Goal: Information Seeking & Learning: Understand process/instructions

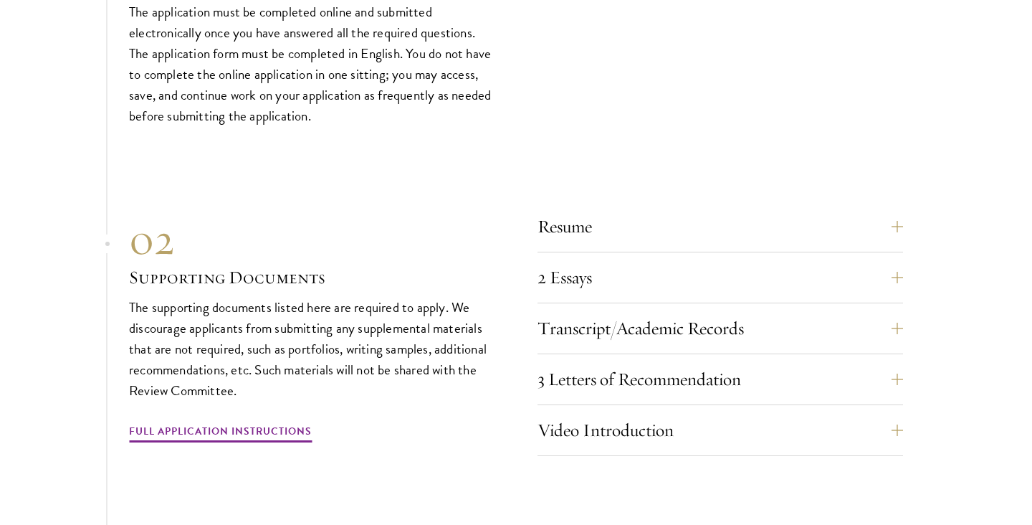
scroll to position [4820, 0]
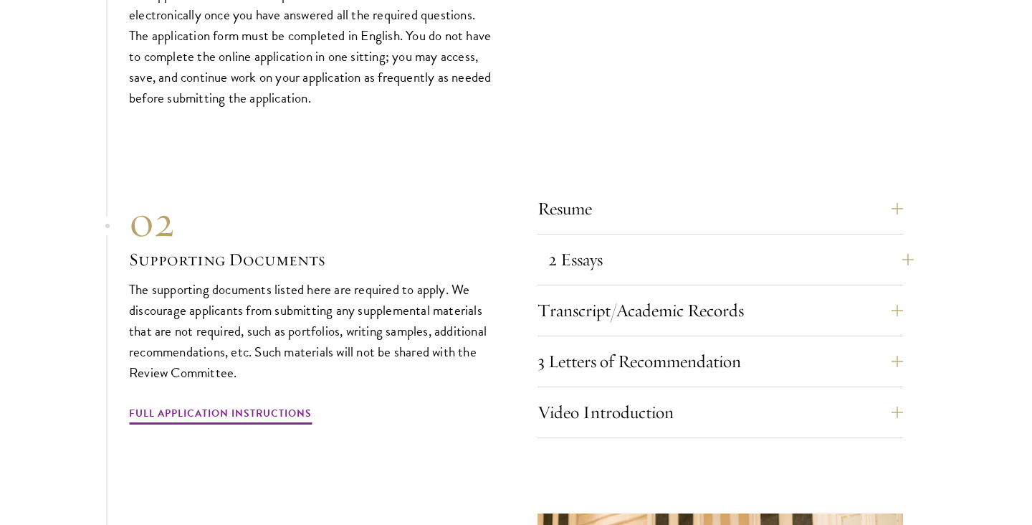
click at [888, 242] on button "2 Essays" at bounding box center [730, 259] width 365 height 34
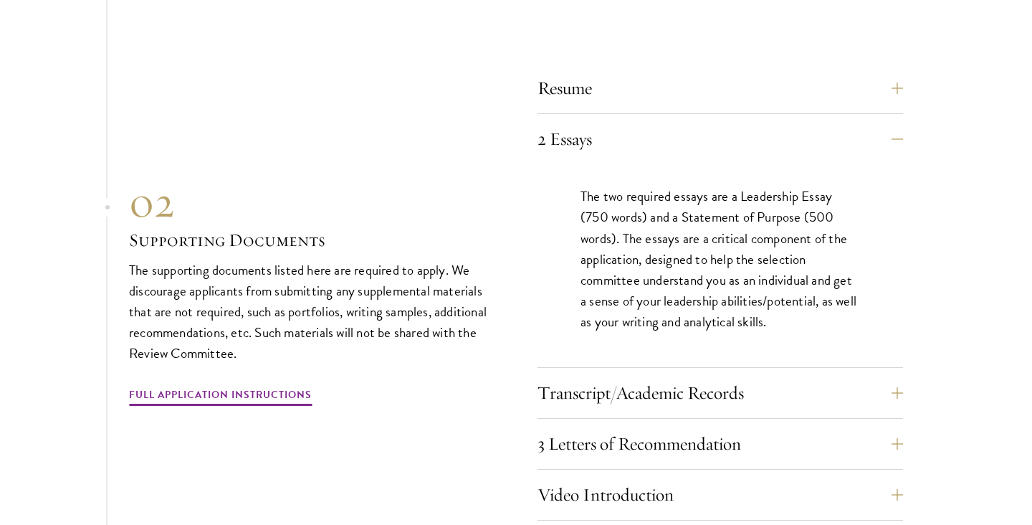
scroll to position [4942, 0]
click at [886, 425] on button "3 Letters of Recommendation" at bounding box center [730, 442] width 365 height 34
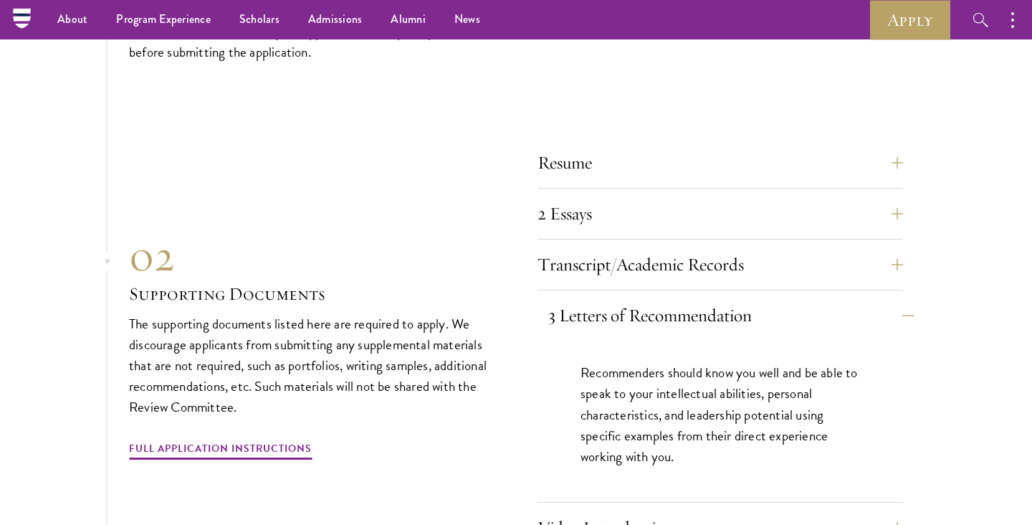
scroll to position [4865, 0]
click at [881, 198] on button "2 Essays" at bounding box center [730, 215] width 365 height 34
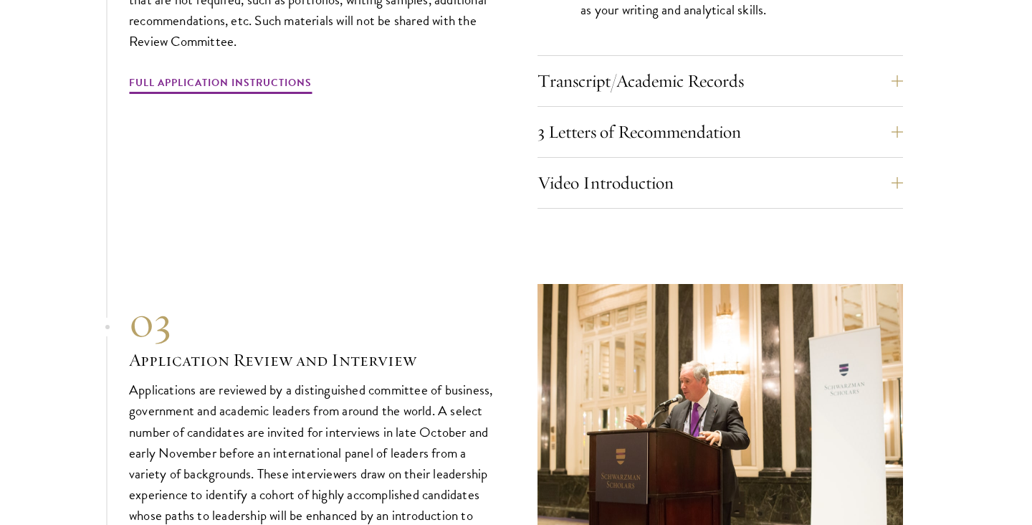
scroll to position [5252, 0]
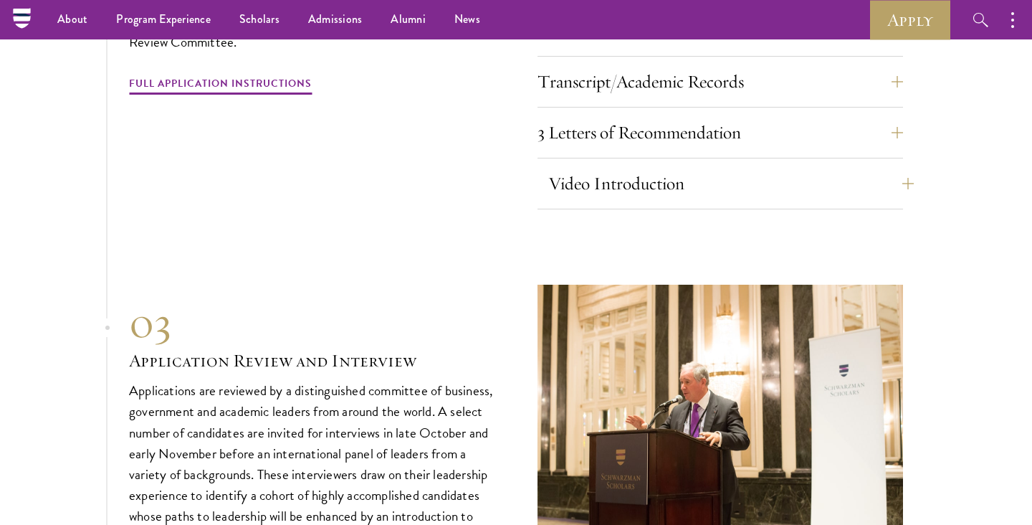
click at [722, 166] on button "Video Introduction" at bounding box center [730, 183] width 365 height 34
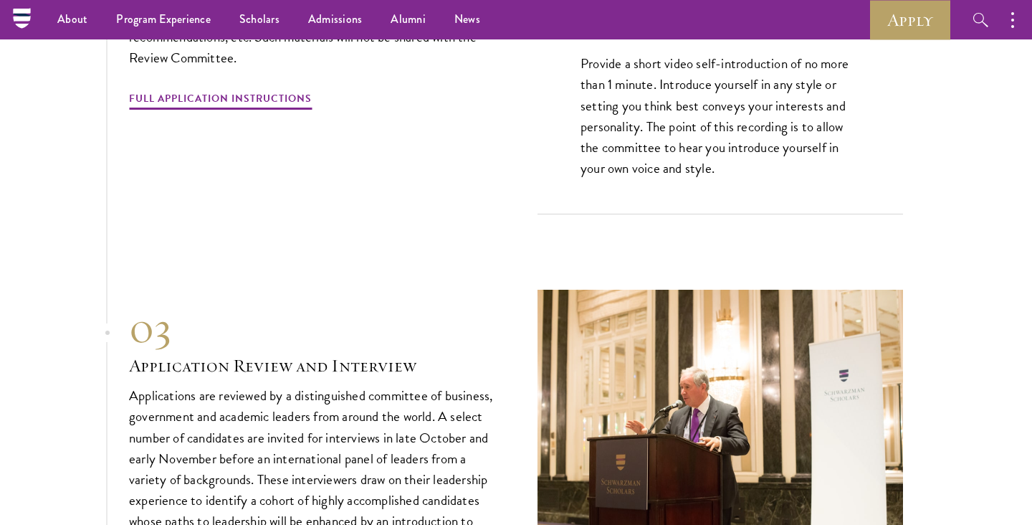
scroll to position [5162, 0]
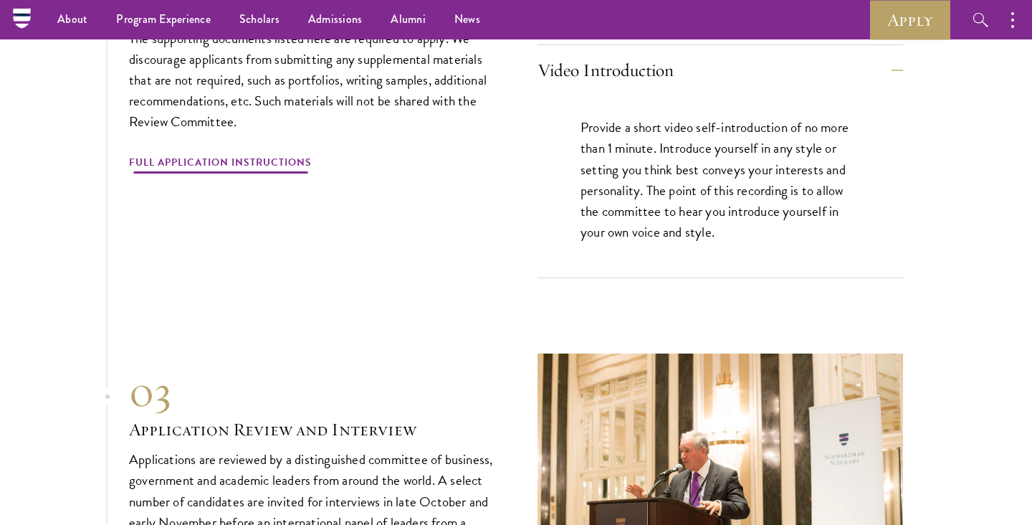
click at [262, 153] on link "Full Application Instructions" at bounding box center [220, 164] width 183 height 22
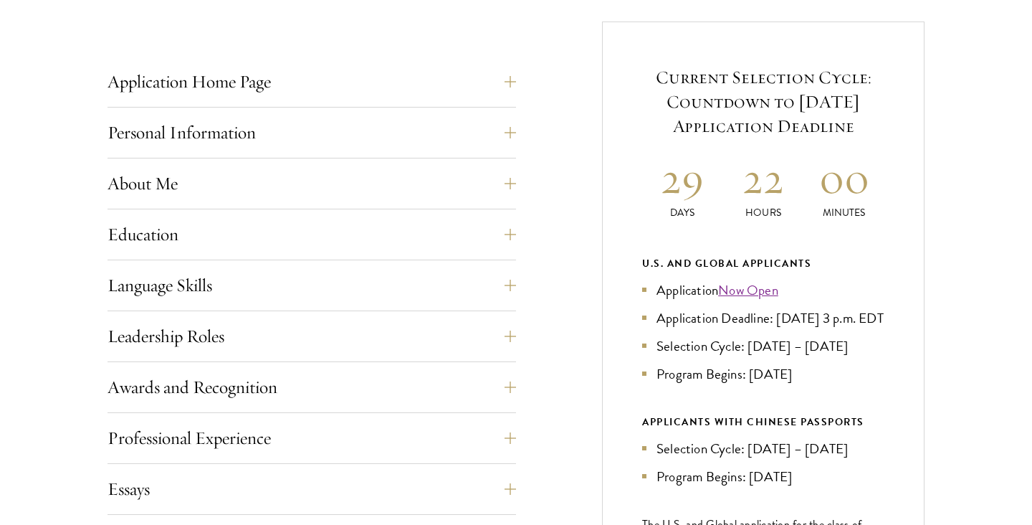
scroll to position [558, 0]
click at [253, 133] on button "Personal Information" at bounding box center [322, 132] width 408 height 34
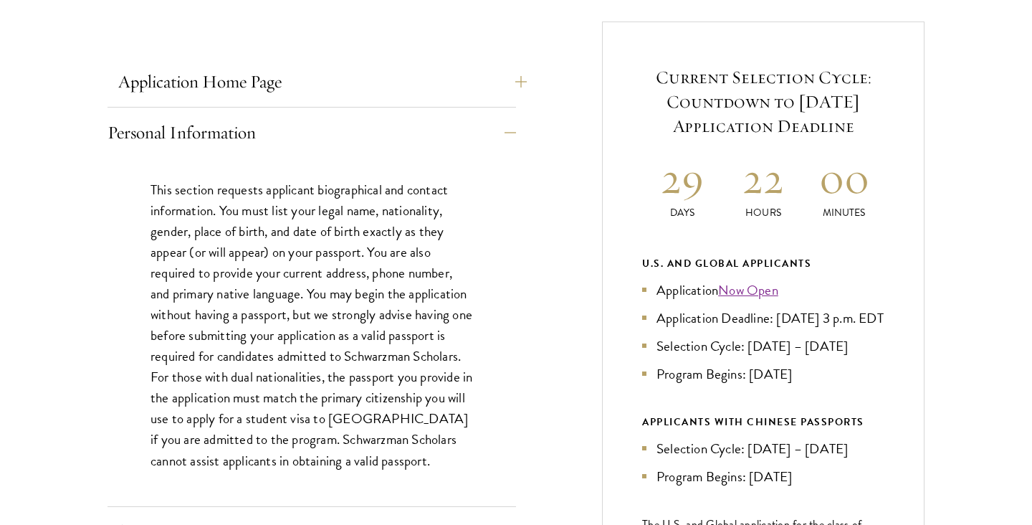
click at [242, 80] on button "Application Home Page" at bounding box center [322, 81] width 408 height 34
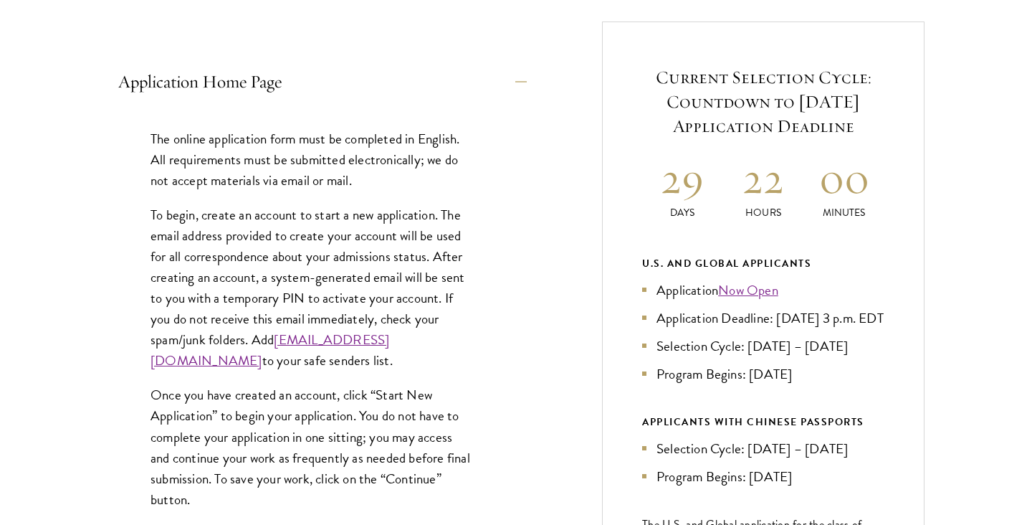
click at [241, 80] on button "Application Home Page" at bounding box center [322, 81] width 408 height 34
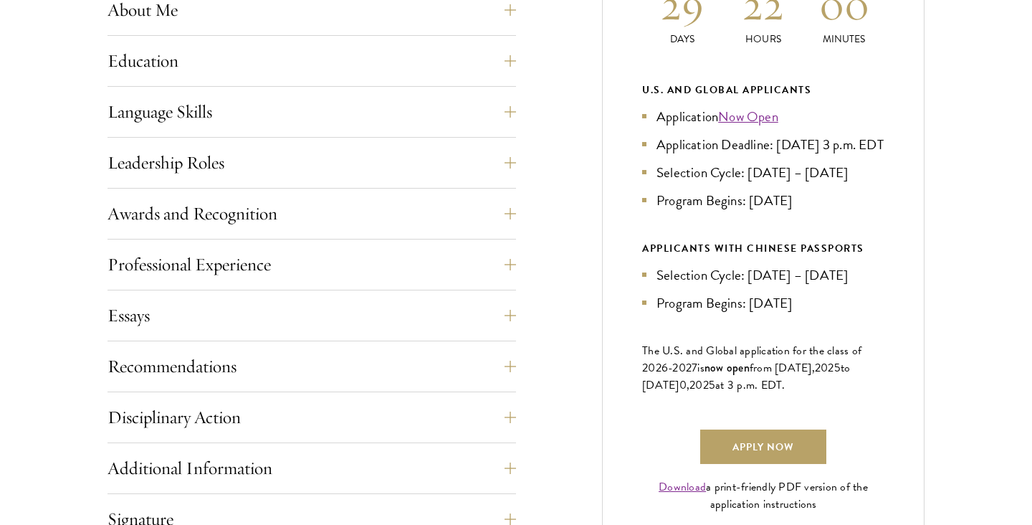
scroll to position [736, 0]
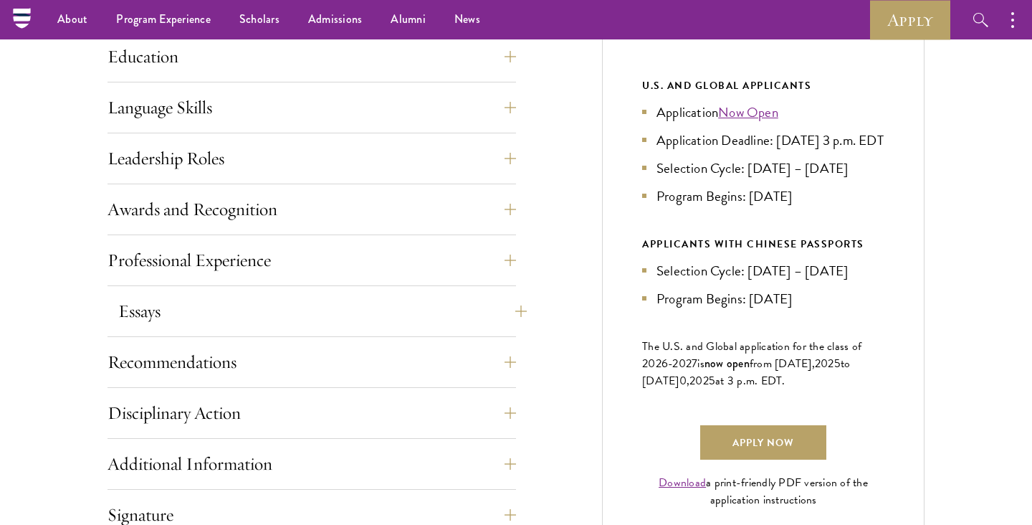
click at [229, 308] on button "Essays" at bounding box center [322, 311] width 408 height 34
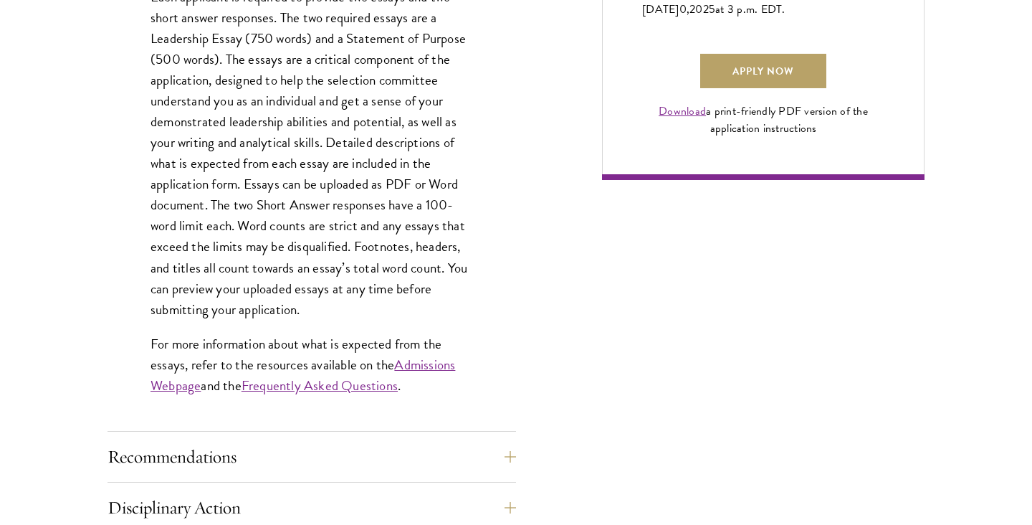
scroll to position [1109, 0]
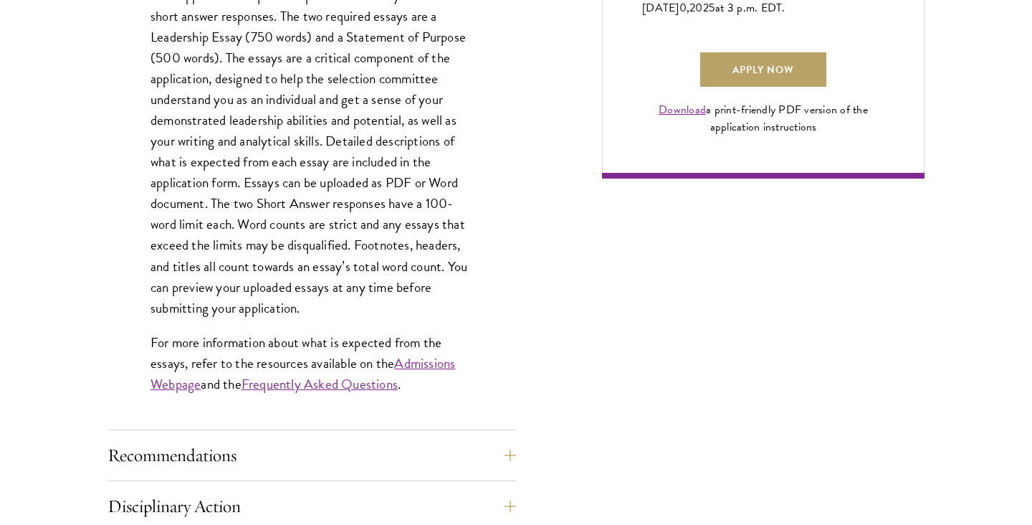
click at [428, 361] on link "Admissions Webpage" at bounding box center [302, 374] width 305 height 42
click at [368, 386] on link "Frequently Asked Questions" at bounding box center [319, 383] width 156 height 21
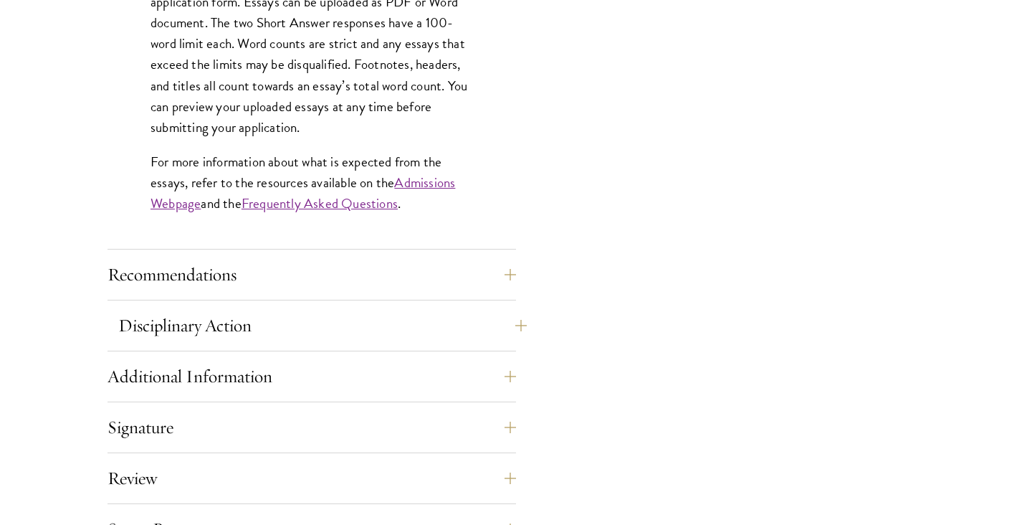
click at [416, 321] on button "Disciplinary Action" at bounding box center [322, 325] width 408 height 34
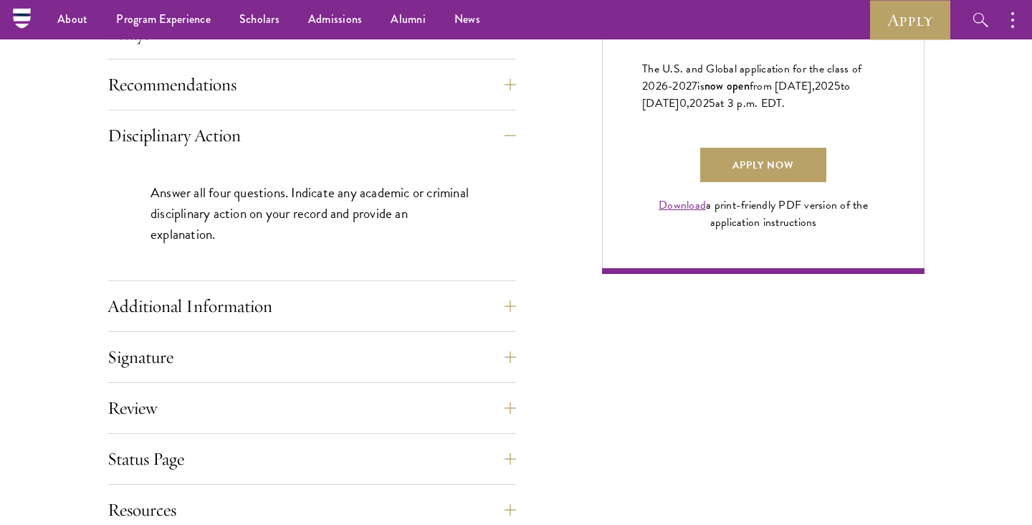
scroll to position [1013, 0]
click at [304, 300] on button "Additional Information" at bounding box center [322, 306] width 408 height 34
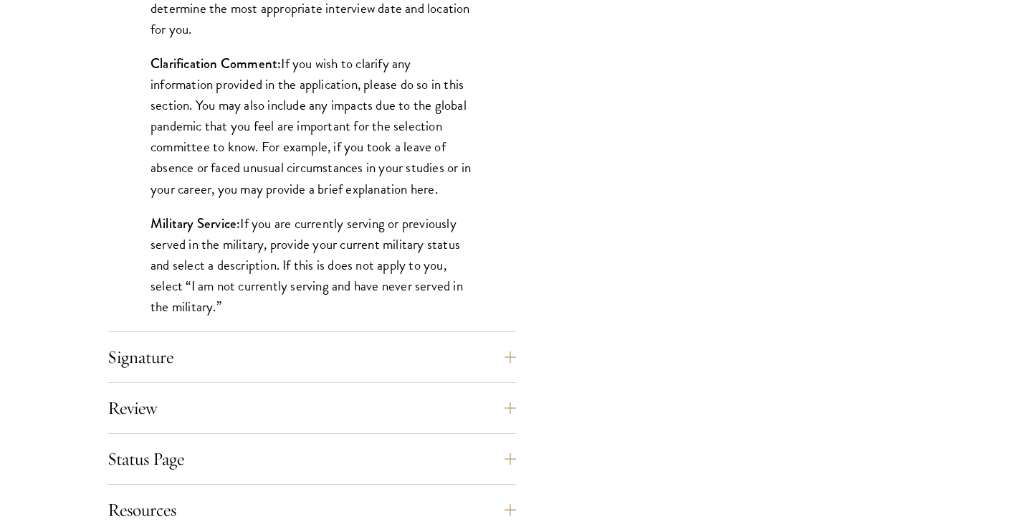
scroll to position [1354, 0]
click at [287, 346] on button "Signature" at bounding box center [322, 355] width 408 height 34
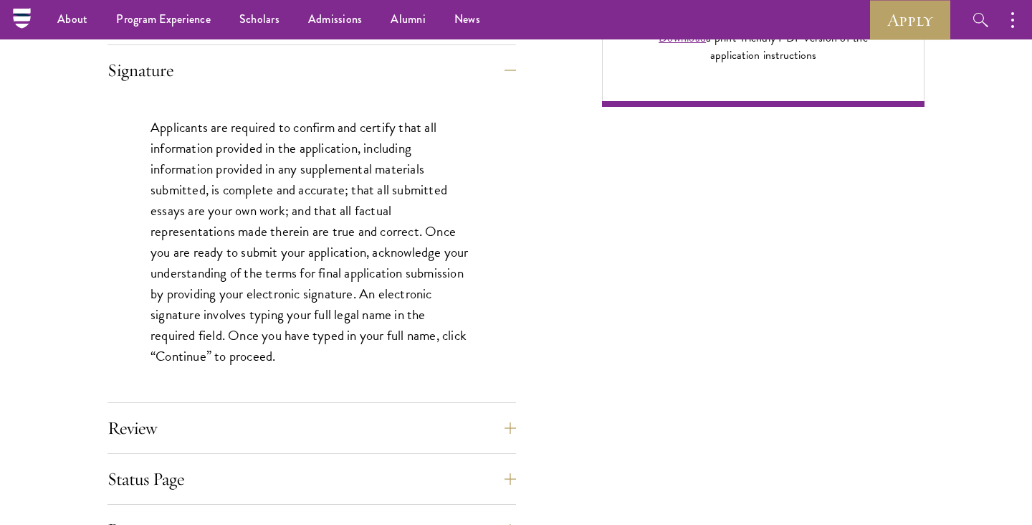
scroll to position [1179, 0]
click at [259, 476] on button "Status Page" at bounding box center [322, 479] width 408 height 34
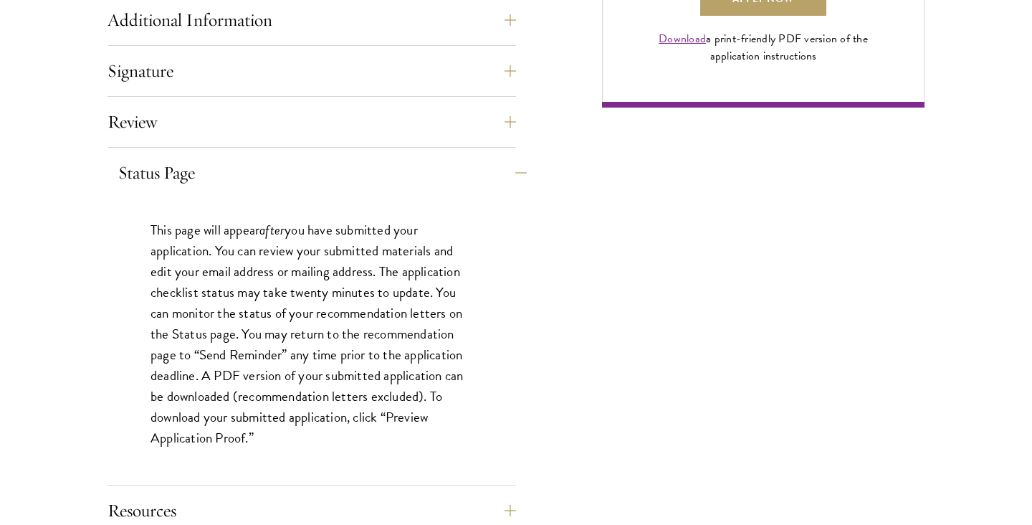
scroll to position [1229, 0]
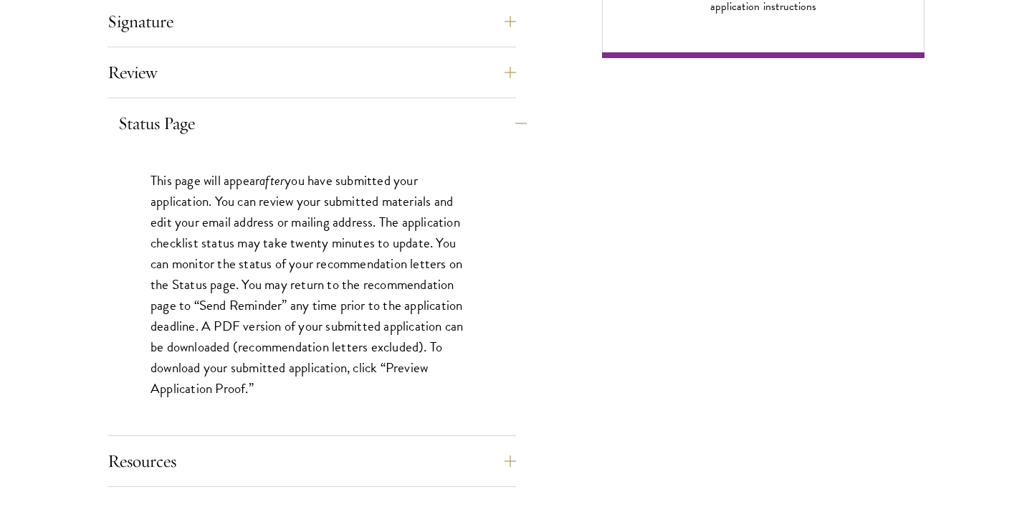
click at [267, 116] on button "Status Page" at bounding box center [322, 123] width 408 height 34
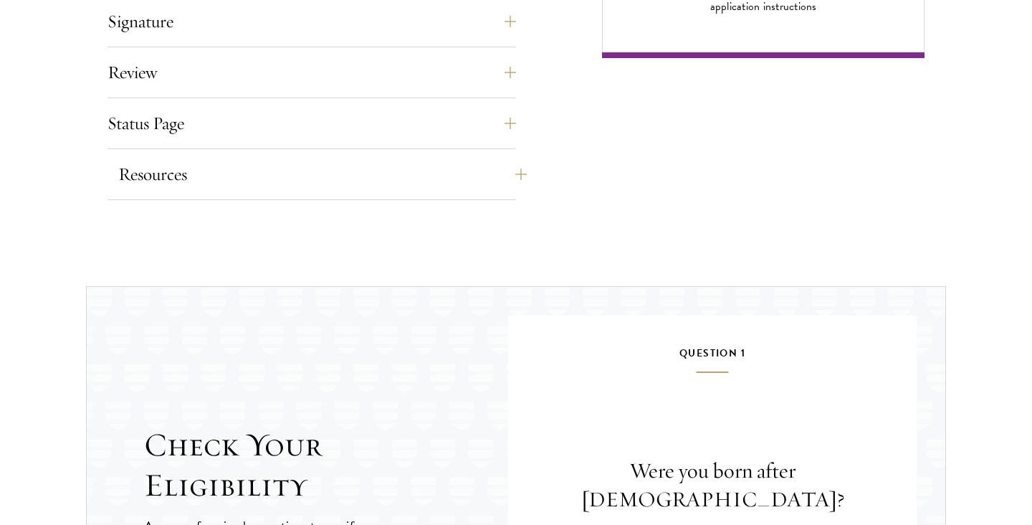
click at [229, 188] on button "Resources" at bounding box center [322, 174] width 408 height 34
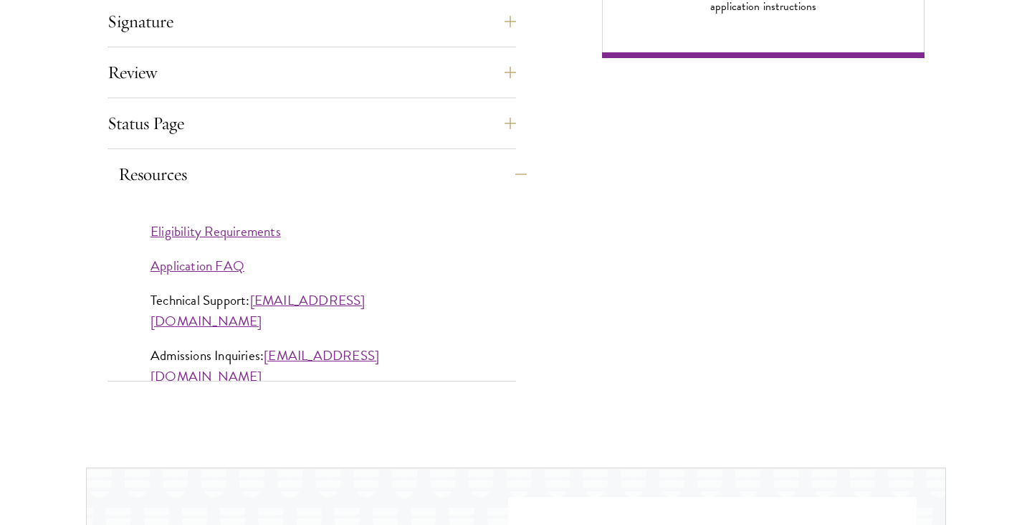
click at [224, 174] on button "Resources" at bounding box center [322, 174] width 408 height 34
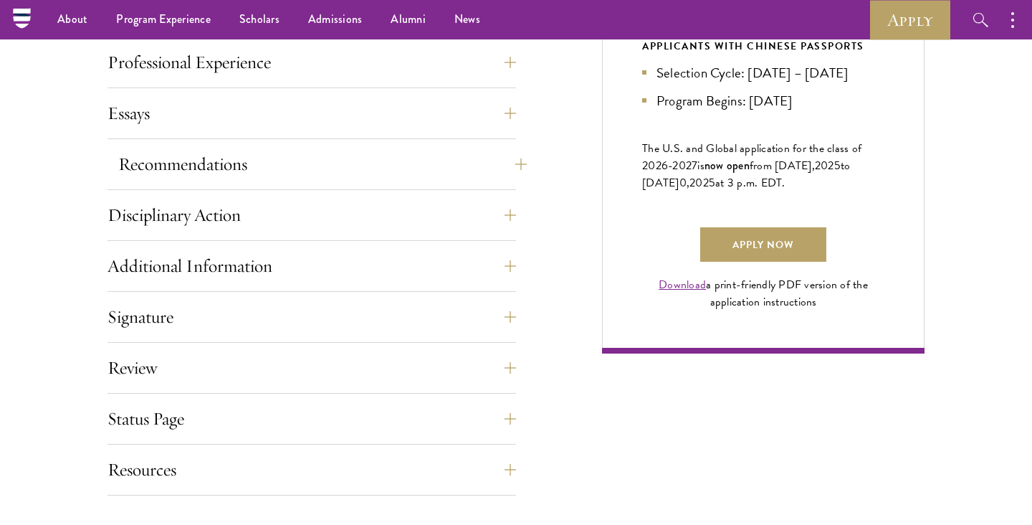
scroll to position [774, 0]
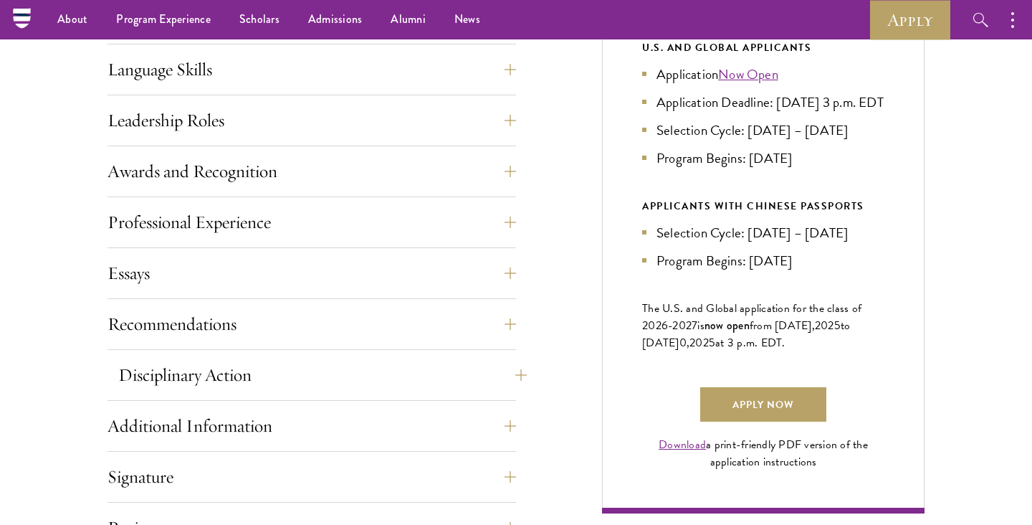
click at [201, 360] on button "Disciplinary Action" at bounding box center [322, 375] width 408 height 34
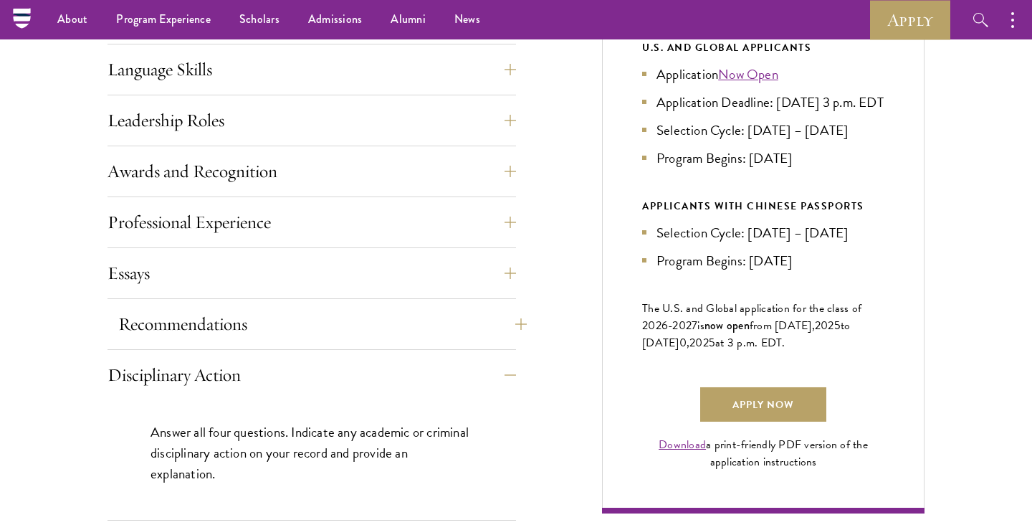
click at [198, 314] on button "Recommendations" at bounding box center [322, 324] width 408 height 34
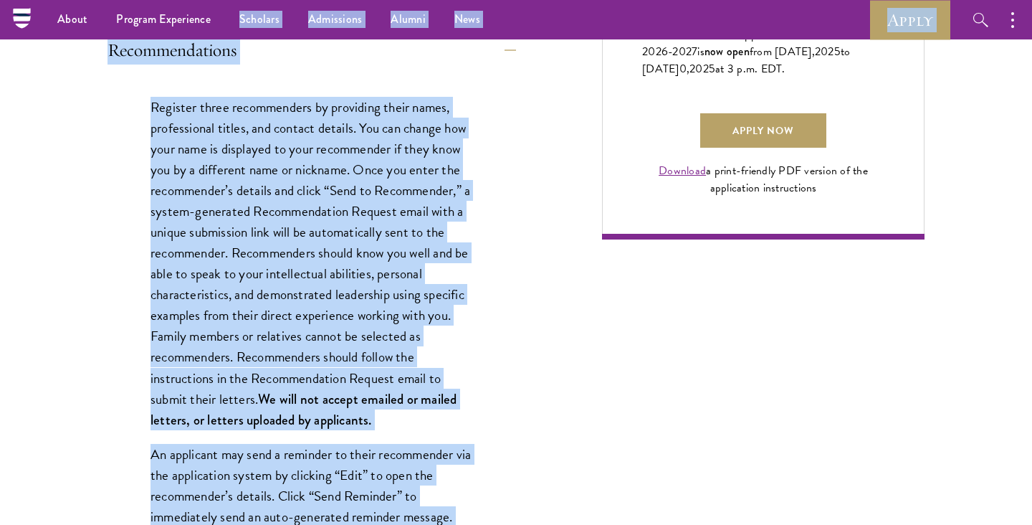
scroll to position [870, 0]
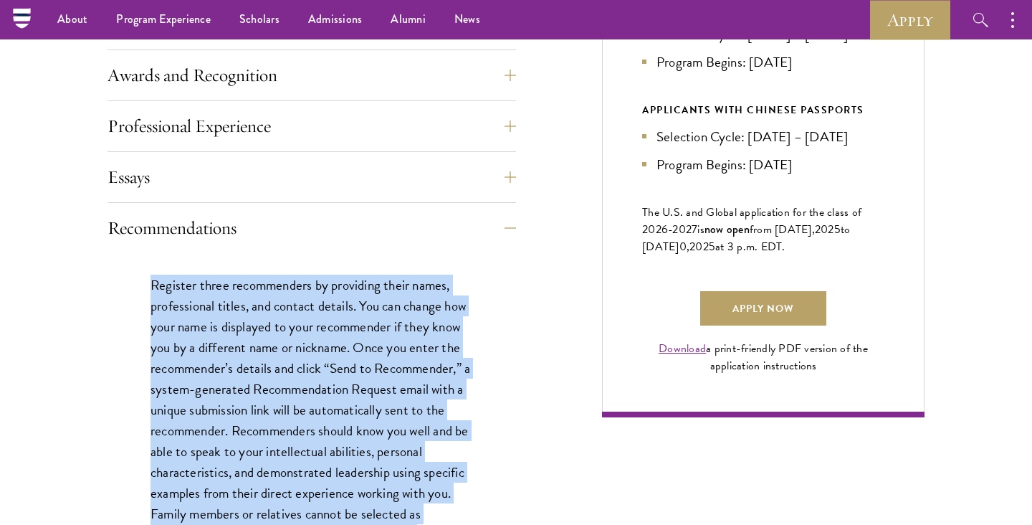
drag, startPoint x: 277, startPoint y: 416, endPoint x: 152, endPoint y: 284, distance: 180.9
copy div "Register three recommenders by providing their names, professional titles, and …"
